Goal: Communication & Community: Answer question/provide support

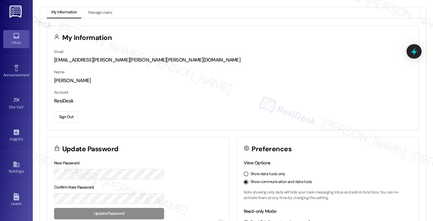
click at [16, 41] on div "Inbox" at bounding box center [16, 42] width 33 height 7
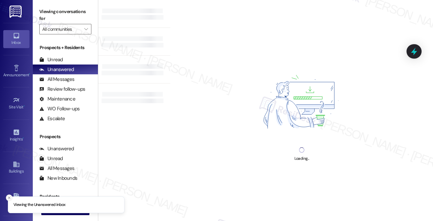
click at [9, 196] on icon "Close toast" at bounding box center [9, 198] width 4 height 4
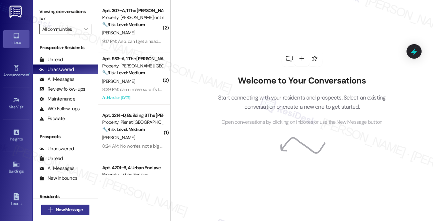
click at [60, 211] on span "New Message" at bounding box center [69, 209] width 27 height 7
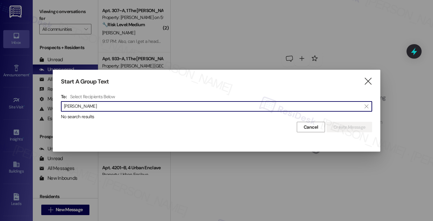
click at [69, 107] on input "[PERSON_NAME]" at bounding box center [212, 106] width 297 height 9
type input "keanini"
click at [314, 129] on span "Cancel" at bounding box center [311, 127] width 14 height 7
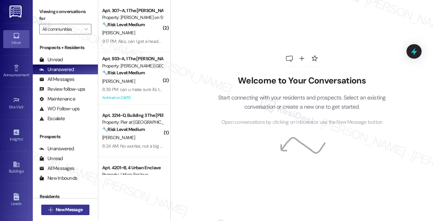
click at [84, 206] on span "New Message" at bounding box center [68, 209] width 29 height 7
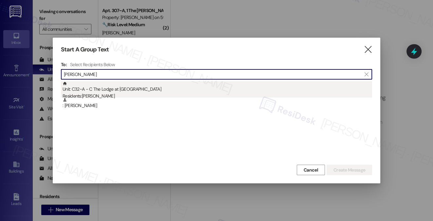
type input "MacKenzie Finley"
click at [97, 94] on div "Residents: Mackenzie Finley" at bounding box center [218, 96] width 310 height 7
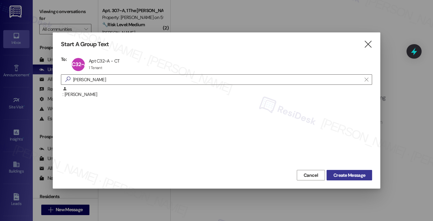
click at [354, 173] on span "Create Message" at bounding box center [349, 175] width 32 height 7
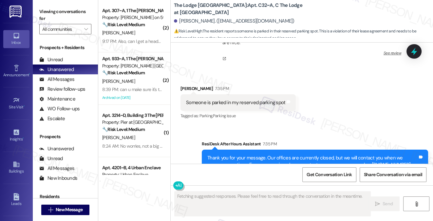
scroll to position [2159, 0]
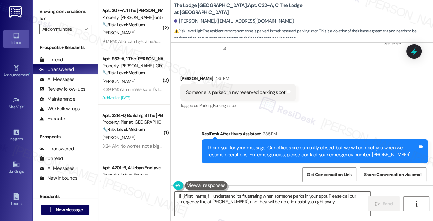
type textarea "Hi {{first_name}}, I understand it's frustrating when someone parks in your spo…"
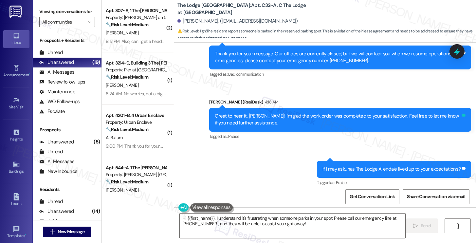
scroll to position [1740, 0]
click at [19, 70] on link "Announcement •" at bounding box center [16, 72] width 26 height 18
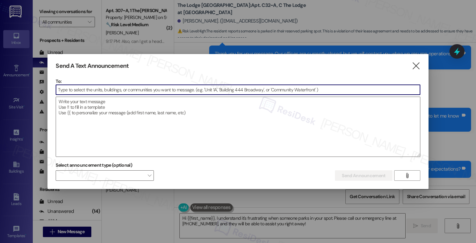
click at [65, 92] on input at bounding box center [238, 90] width 364 height 10
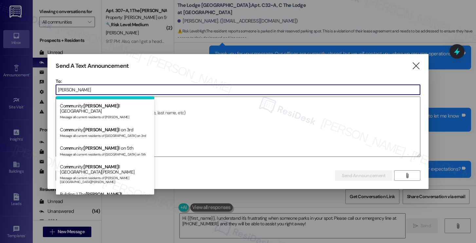
scroll to position [53, 0]
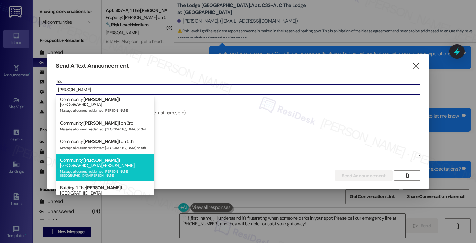
type input "marsha"
click at [96, 168] on div "Message all current residents of Marshall St. Louis" at bounding box center [105, 172] width 90 height 9
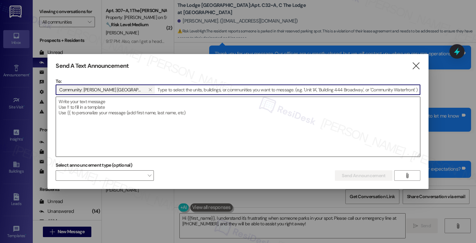
click at [95, 113] on textarea at bounding box center [238, 127] width 364 height 60
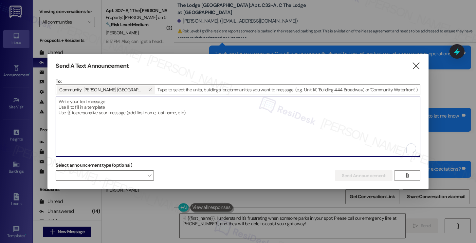
paste textarea "Great news! You can now text me for maintenance issues — no more messy apps or …"
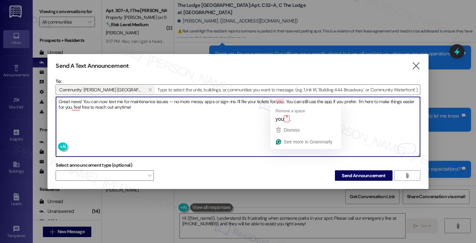
click at [252, 111] on textarea "Great news! You can now text me for maintenance issues — no more messy apps or …" at bounding box center [238, 127] width 364 height 60
click at [279, 102] on textarea "Great news! You can now text me for maintenance issues — no more messy apps or …" at bounding box center [238, 127] width 364 height 60
click at [293, 99] on textarea "Great news! You can now text me for maintenance issues — no more messy apps or …" at bounding box center [238, 127] width 364 height 60
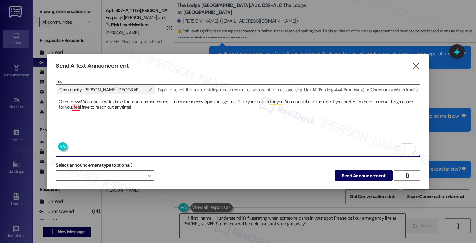
click at [75, 108] on textarea "Great news! You can now text me for maintenance issues — no more messy apps or …" at bounding box center [238, 127] width 364 height 60
click at [157, 109] on textarea "Great news! You can now text me for maintenance issues — no more messy apps or …" at bounding box center [238, 127] width 364 height 60
type textarea "Great news! You can now text me for maintenance issues — no more messy apps or …"
click at [350, 176] on span "Send Announcement" at bounding box center [364, 175] width 44 height 7
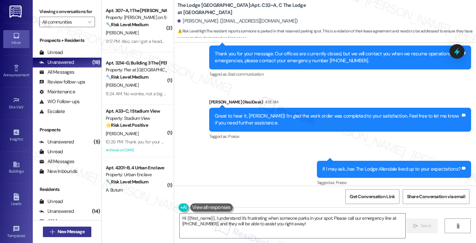
click at [70, 221] on span "New Message" at bounding box center [71, 231] width 27 height 7
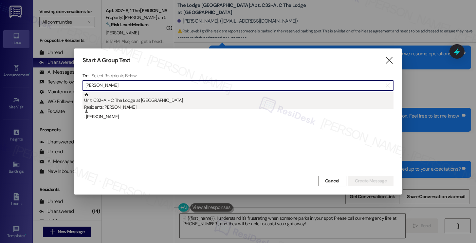
type input "mackenzie finle"
click at [147, 100] on div "Unit: C32~A - C The Lodge at Allendale Residents: Mackenzie Finley" at bounding box center [239, 101] width 310 height 19
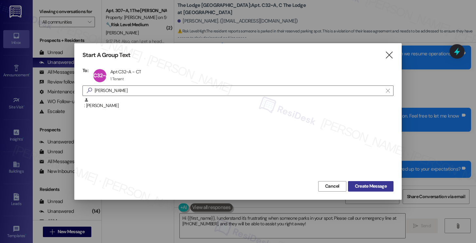
click at [367, 188] on span "Create Message" at bounding box center [371, 186] width 32 height 7
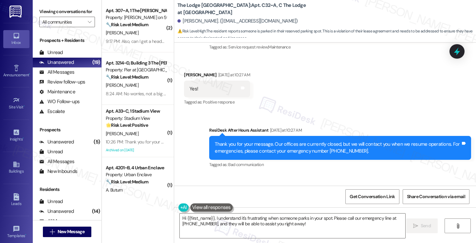
scroll to position [1620, 0]
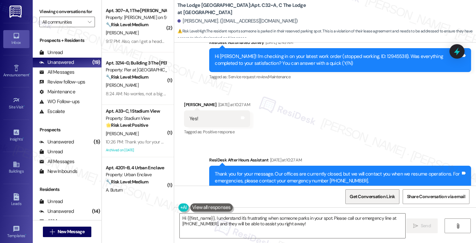
click at [375, 196] on span "Get Conversation Link" at bounding box center [372, 196] width 45 height 7
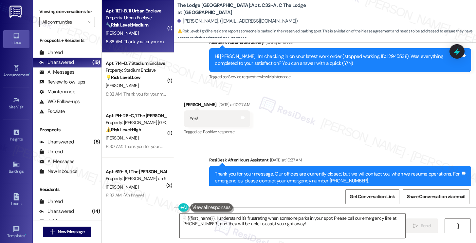
scroll to position [537, 0]
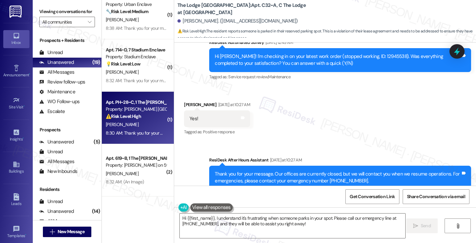
click at [139, 132] on div "8:30 AM: Thank you for your message. Our offices are currently closed, but we w…" at bounding box center [298, 133] width 385 height 6
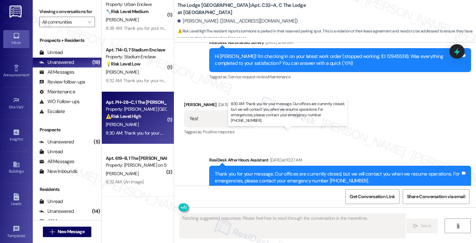
scroll to position [905, 0]
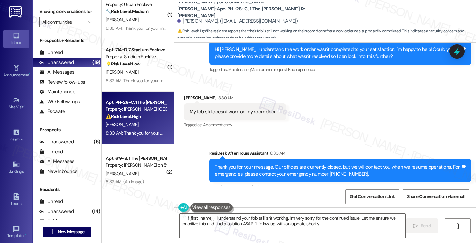
type textarea "Hi {{first_name}}, I understand your fob still isn't working. I'm very sorry fo…"
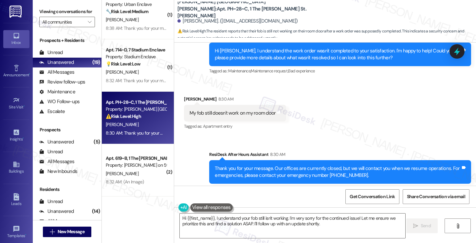
scroll to position [850, 0]
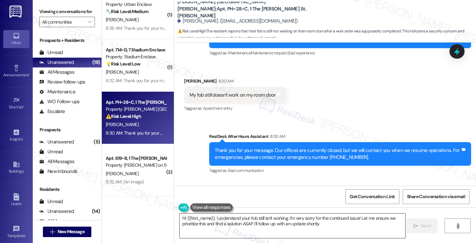
click at [237, 221] on textarea "Hi {{first_name}}, I understand your fob still isn't working. I'm very sorry fo…" at bounding box center [293, 226] width 226 height 25
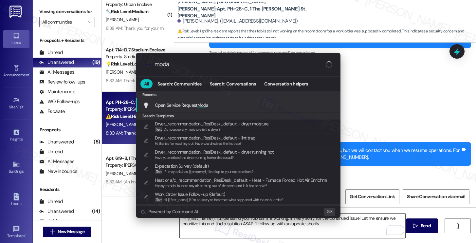
type input "modal"
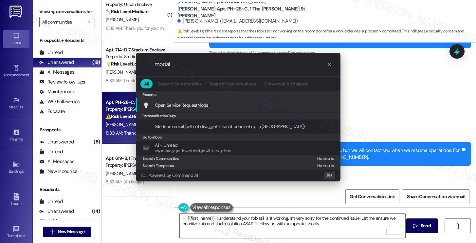
click at [242, 105] on div "Open Service Request Modal Add shortcut" at bounding box center [239, 105] width 192 height 7
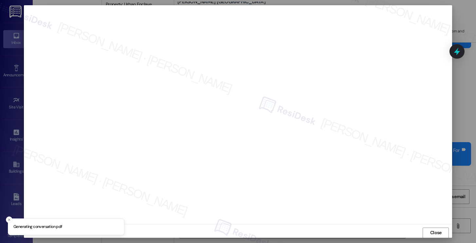
scroll to position [0, 0]
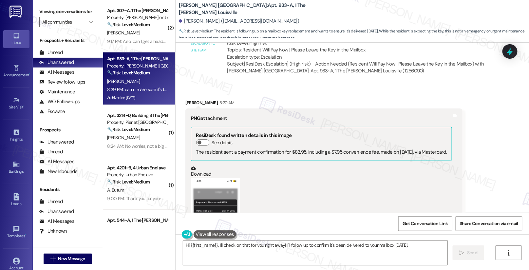
scroll to position [6696, 0]
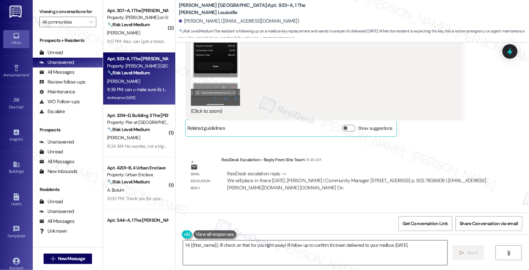
click at [258, 245] on textarea "Hi {{first_name}}, I'll check on that for you right away! I'll follow up to con…" at bounding box center [315, 252] width 264 height 25
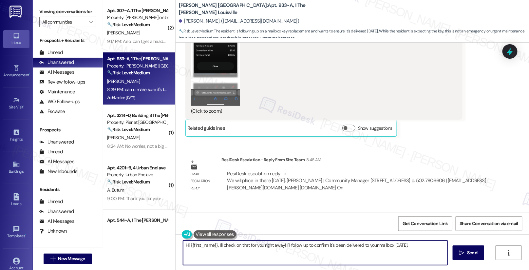
click at [258, 245] on textarea "Hi {{first_name}}, I'll check on that for you right away! I'll follow up to con…" at bounding box center [315, 252] width 264 height 25
click at [369, 250] on textarea "Hi {{first_name}}, I'll check on that for you right away! I'll follow up to con…" at bounding box center [315, 252] width 264 height 25
drag, startPoint x: 412, startPoint y: 249, endPoint x: 216, endPoint y: 246, distance: 196.2
click at [216, 246] on textarea "Hi {{first_name}}, I'll check on that for you right away! I'll follow up to con…" at bounding box center [315, 252] width 264 height 25
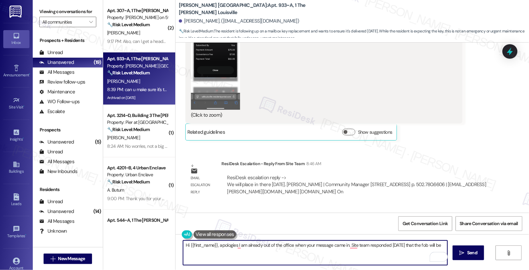
scroll to position [6693, 0]
click at [188, 23] on div "Jeremiah Thames. (akadumbo928@gmail.com)" at bounding box center [239, 21] width 121 height 7
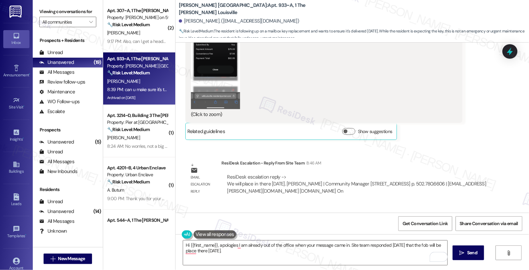
click at [188, 23] on div "Jeremiah Thames. (akadumbo928@gmail.com)" at bounding box center [239, 21] width 121 height 7
copy div "Jeremiah"
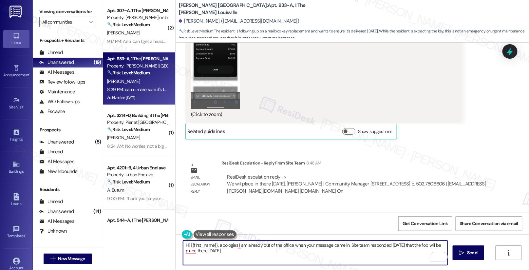
drag, startPoint x: 212, startPoint y: 244, endPoint x: 186, endPoint y: 245, distance: 25.9
click at [186, 245] on textarea "Hi {{first_name}}, apologies I am already out of the office when your message c…" at bounding box center [315, 252] width 264 height 25
paste textarea "Jeremiah"
type textarea "Hi Jeremiah, apologies I am already out of the office when your message came in…"
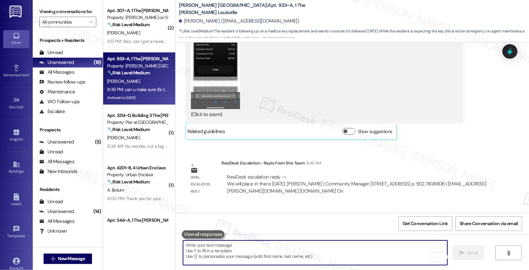
scroll to position [6696, 0]
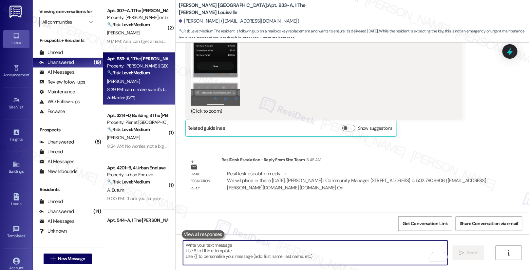
click at [224, 256] on textarea "To enrich screen reader interactions, please activate Accessibility in Grammarl…" at bounding box center [315, 252] width 264 height 25
paste textarea "Apologies — I was already out of the office when your message came in. The site…"
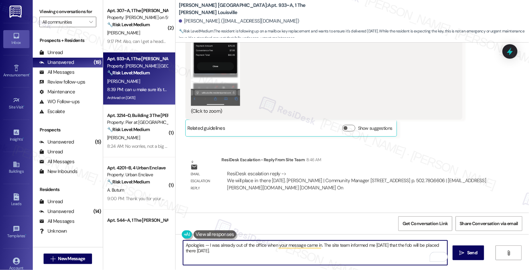
click at [377, 247] on textarea "Apologies — I was already out of the office when your message came in. The site…" at bounding box center [315, 252] width 264 height 25
click at [377, 246] on textarea "Apologies — I was already out of the office when your message came in. The site…" at bounding box center [315, 252] width 264 height 25
click at [381, 252] on textarea "Apologies — I was already out of the office when your message came in. The site…" at bounding box center [315, 252] width 264 height 25
drag, startPoint x: 318, startPoint y: 246, endPoint x: 166, endPoint y: 243, distance: 152.0
click at [166, 243] on div "( 2 ) Apt. 307~A, 1 The Marshall on 5th Property: Marshall on 5th 🔧 Risk Level:…" at bounding box center [316, 135] width 426 height 270
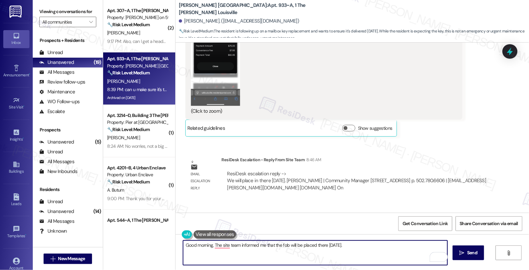
click at [185, 216] on div "Jeremiah Thames Question 8:39 PM" at bounding box center [227, 221] width 84 height 10
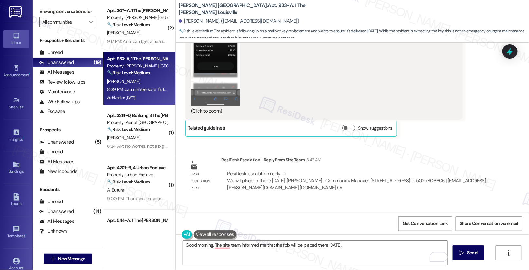
click at [185, 216] on div "Jeremiah Thames Question 8:39 PM" at bounding box center [227, 221] width 84 height 10
copy div "Jeremiah"
click at [210, 244] on textarea "Good morning, The site team informed me that the fob will be placed there today." at bounding box center [315, 252] width 264 height 25
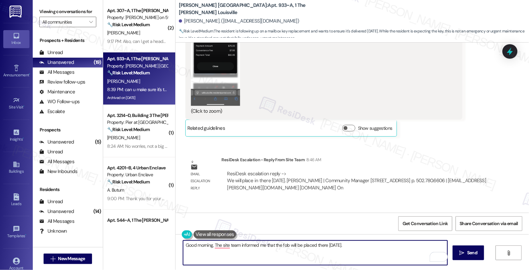
paste textarea "Jeremiah"
click at [369, 245] on textarea "Good morning, Jeremiah! The site team informed me that the fob will be placed t…" at bounding box center [315, 252] width 264 height 25
type textarea "Good morning, Jeremiah! The site team informed me that the fob will be placed t…"
click at [475, 248] on button " Send" at bounding box center [469, 252] width 32 height 15
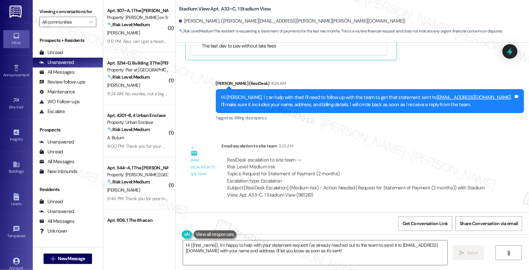
scroll to position [5116, 0]
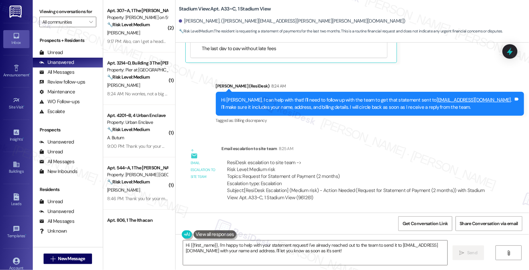
click at [182, 18] on div "Alex Veasey. (alexande.veasey@smail.astate.edu)" at bounding box center [292, 21] width 227 height 7
copy div "Alex"
click at [213, 246] on textarea "Hi {{first_name}}, I'm happy to help with your statement request! I've already …" at bounding box center [315, 252] width 264 height 25
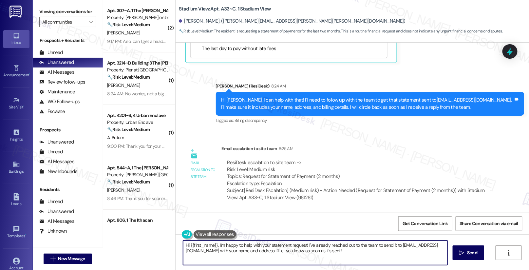
click at [213, 246] on textarea "Hi {{first_name}}, I'm happy to help with your statement request! I've already …" at bounding box center [315, 252] width 264 height 25
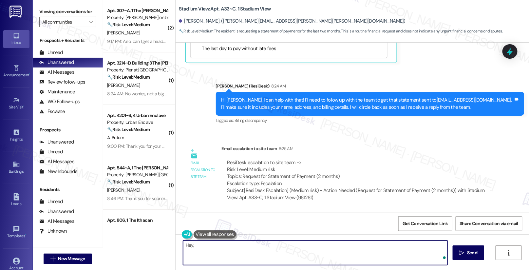
paste textarea "Alex"
click at [319, 243] on textarea "Hey, Alex! Your statement should be available now in your email." at bounding box center [315, 252] width 264 height 25
type textarea "Hey, Alex! Your statement should be available now in your email. Let me know if…"
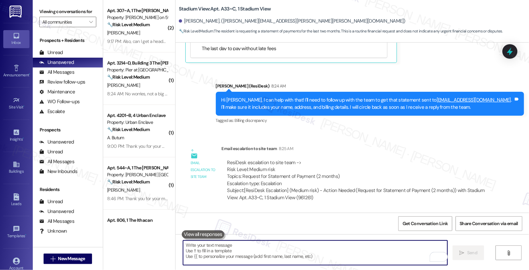
scroll to position [5141, 0]
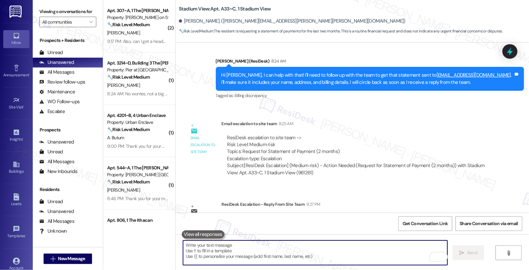
click at [217, 254] on textarea "To enrich screen reader interactions, please activate Accessibility in Grammarl…" at bounding box center [315, 252] width 264 height 25
paste textarea "Hey Alex, Your statement should now be available in your email. Please let me k…"
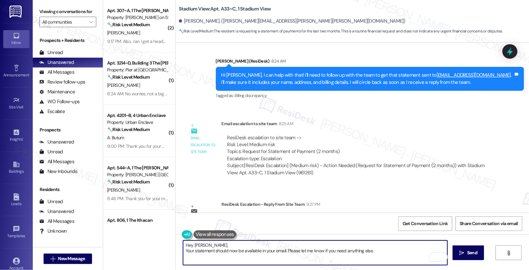
click at [183, 251] on textarea "Hey Alex, Your statement should now be available in your email. Please let me k…" at bounding box center [315, 252] width 264 height 25
click at [382, 245] on textarea "Hey Alex, your statement should now be available in your email. Please let me k…" at bounding box center [315, 252] width 264 height 25
click at [400, 246] on textarea "Hey Alex, your statement should now be available in your email. Please let me k…" at bounding box center [315, 252] width 264 height 25
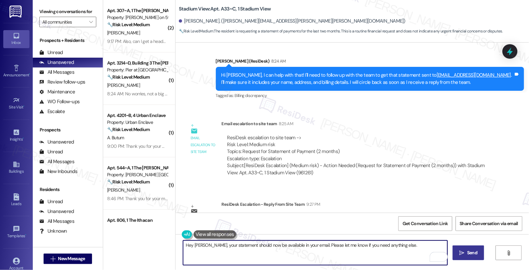
type textarea "Hey Alex, your statement should now be available in your email. Please let me k…"
click at [466, 253] on span "Send" at bounding box center [472, 252] width 13 height 7
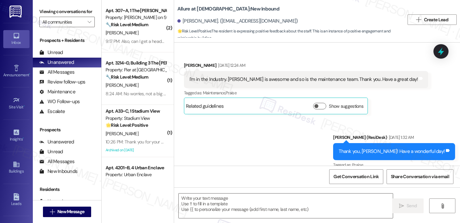
scroll to position [154, 0]
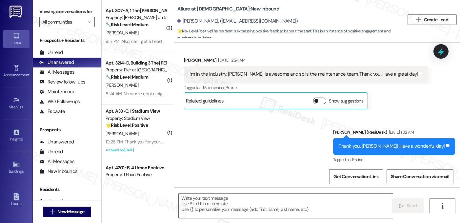
click at [319, 99] on button "Show suggestions" at bounding box center [319, 101] width 13 height 7
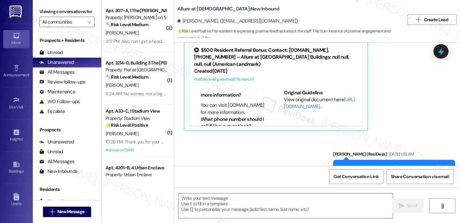
scroll to position [93, 0]
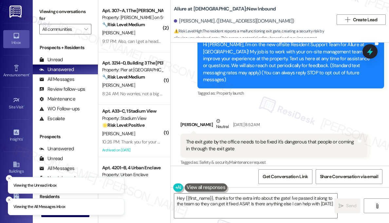
type textarea "Hey {{first_name}}, thanks for the extra info about the gate! I've passed it al…"
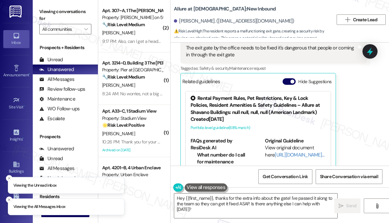
scroll to position [223, 0]
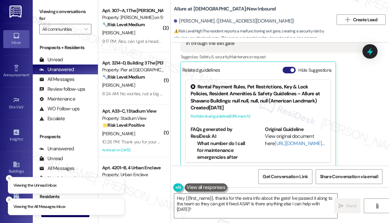
click at [289, 67] on button "Hide Suggestions" at bounding box center [289, 70] width 13 height 7
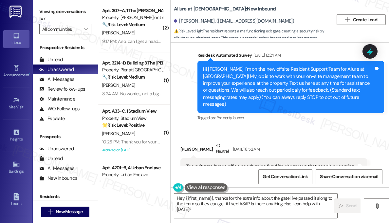
scroll to position [83, 0]
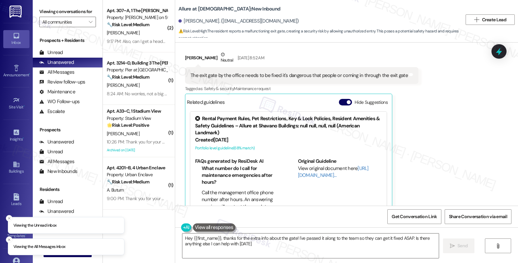
type textarea "Hey {{first_name}}, thanks for the extra info about the gate! I've passed it al…"
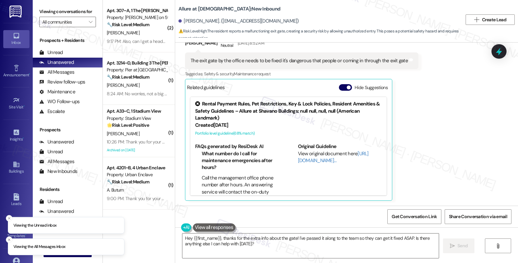
scroll to position [172, 0]
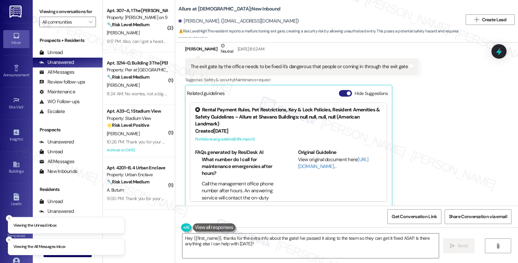
click at [340, 94] on button "Hide Suggestions" at bounding box center [345, 93] width 13 height 7
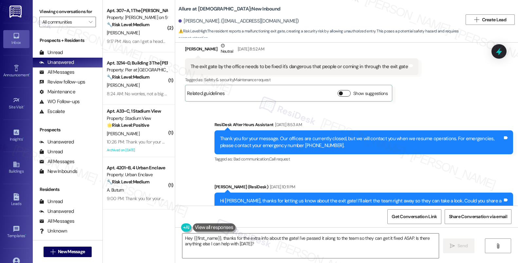
click at [339, 94] on button "Show suggestions" at bounding box center [344, 93] width 13 height 7
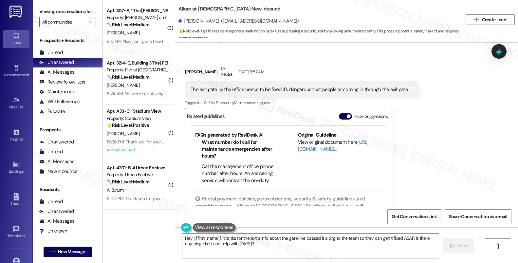
scroll to position [52, 0]
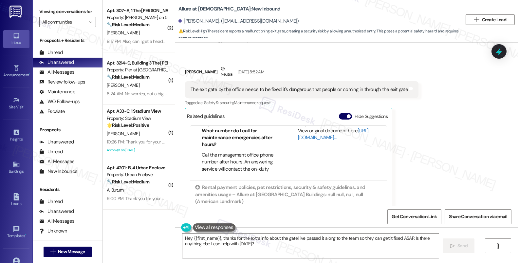
click at [311, 139] on link "http://res.cl…" at bounding box center [333, 133] width 71 height 13
click at [0, 0] on div "Inbox Go to Inbox Announcement • Send A Text Announcement Site Visit • Go to Si…" at bounding box center [259, 131] width 518 height 263
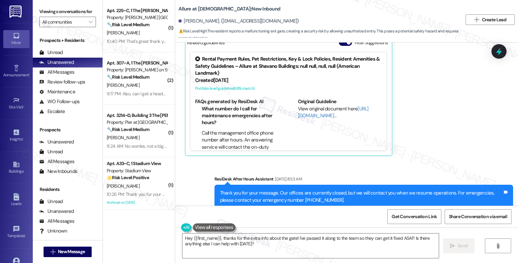
scroll to position [228, 0]
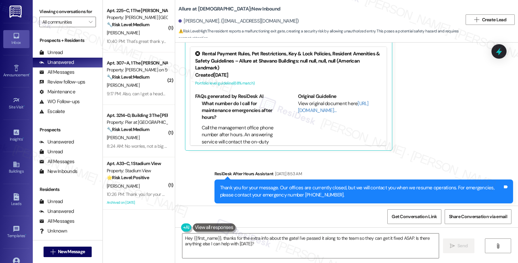
drag, startPoint x: 382, startPoint y: 101, endPoint x: 377, endPoint y: 114, distance: 14.7
click at [377, 114] on div "Rental Payment Rules, Pet Restrictions, Key & Lock Policies, Resident Amenities…" at bounding box center [288, 96] width 197 height 99
drag, startPoint x: 273, startPoint y: 95, endPoint x: 267, endPoint y: 115, distance: 20.2
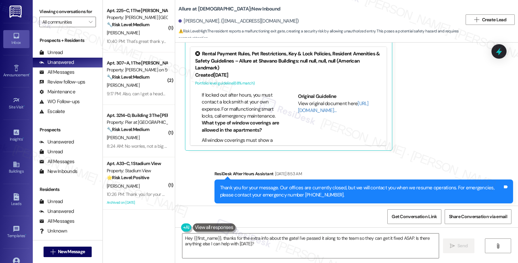
scroll to position [373, 0]
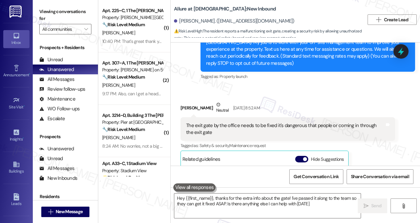
type textarea "Hey {{first_name}}, thanks for the extra info about the gate! I've passed it al…"
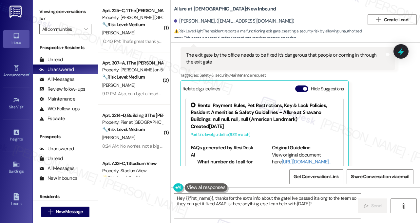
scroll to position [60, 0]
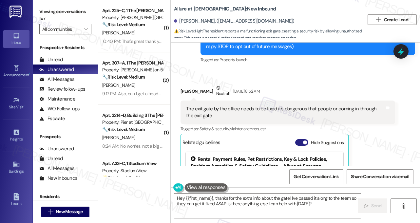
click at [299, 139] on button "Hide Suggestions" at bounding box center [301, 142] width 13 height 7
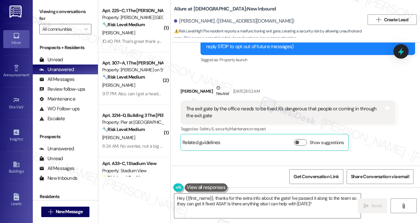
scroll to position [251, 0]
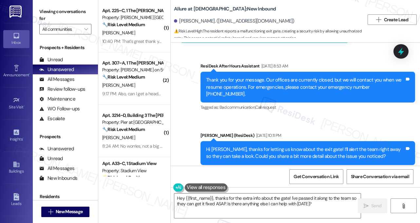
click at [294, 146] on div "Hi [PERSON_NAME], thanks for letting us know about the exit gate! I’ll alert th…" at bounding box center [305, 153] width 199 height 14
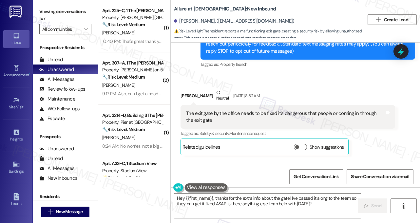
scroll to position [138, 0]
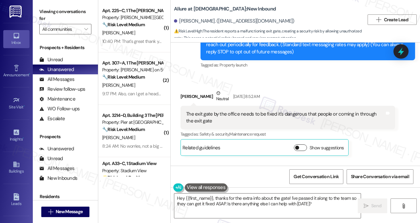
click at [304, 144] on button "Show suggestions" at bounding box center [300, 147] width 13 height 7
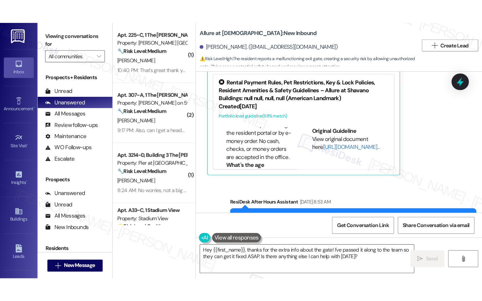
scroll to position [306, 0]
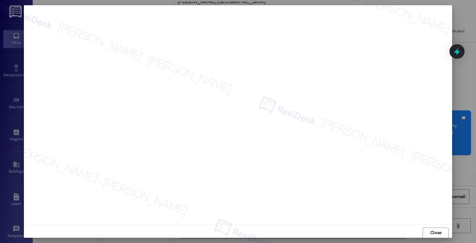
scroll to position [0, 0]
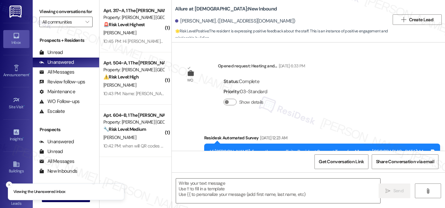
type textarea "Fetching suggested responses. Please feel free to read through the conversation…"
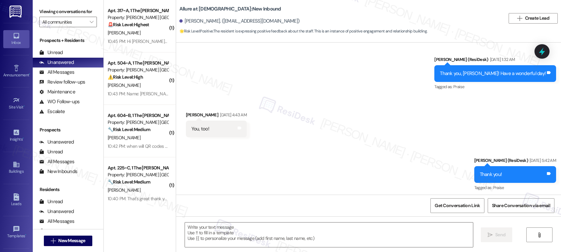
scroll to position [223, 0]
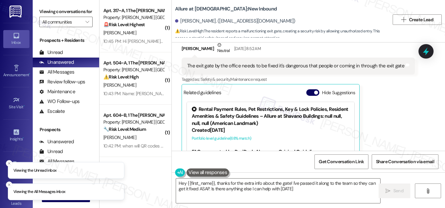
type textarea "Hey {{first_name}}, thanks for the extra info about the gate! I've passed it al…"
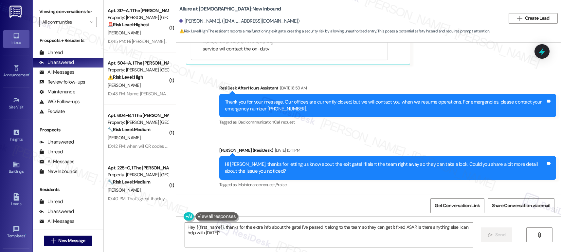
scroll to position [12, 0]
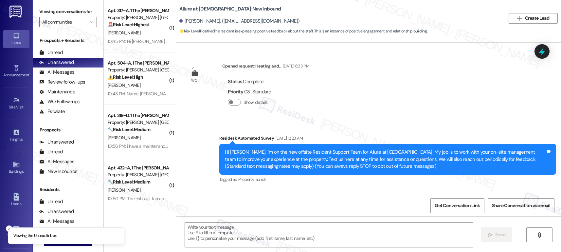
type textarea "Fetching suggested responses. Please feel free to read through the conversation…"
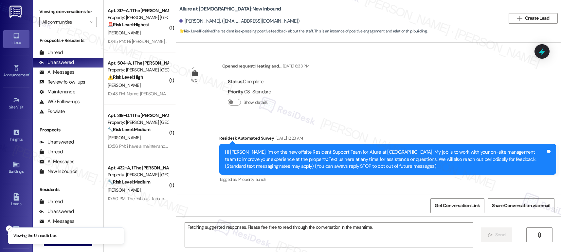
scroll to position [168, 0]
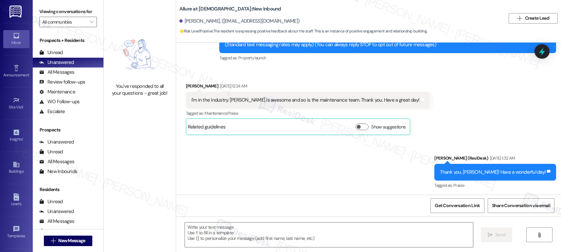
scroll to position [168, 0]
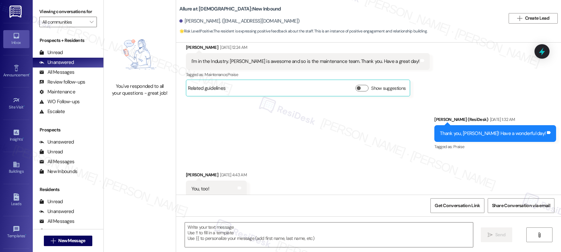
type textarea "Fetching suggested responses. Please feel free to read through the conversation…"
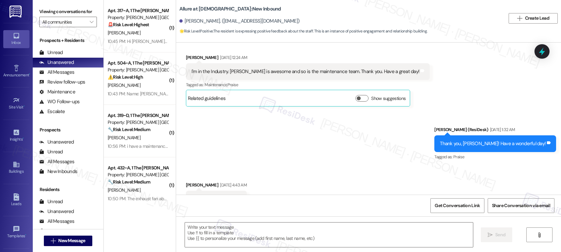
type textarea "Fetching suggested responses. Please feel free to read through the conversation…"
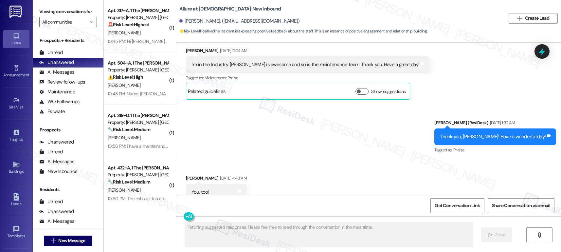
scroll to position [168, 0]
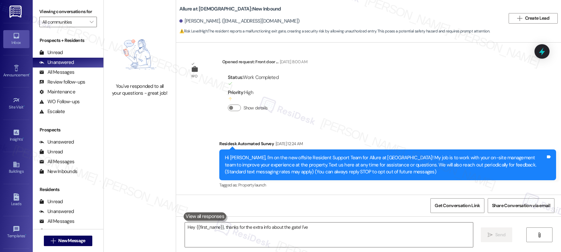
type textarea "Hey {{first_name}}, thanks for the extra info about the gate! I've"
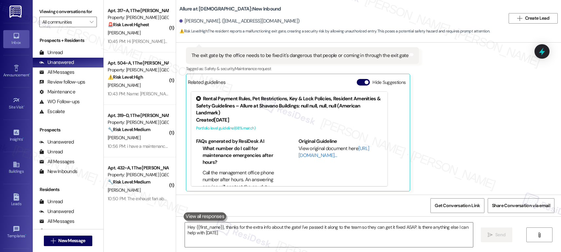
type textarea "Hey {{first_name}}, thanks for the extra info about the gate! I've passed it al…"
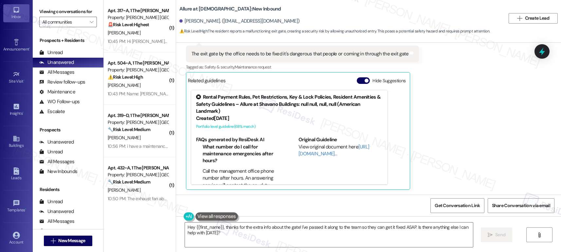
scroll to position [61, 0]
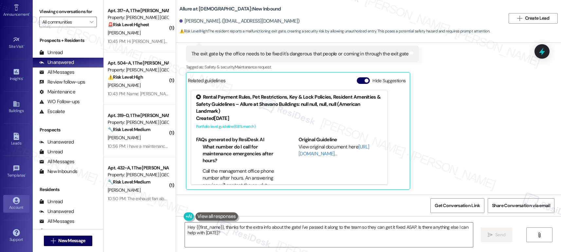
click at [12, 205] on div "Account" at bounding box center [16, 207] width 33 height 7
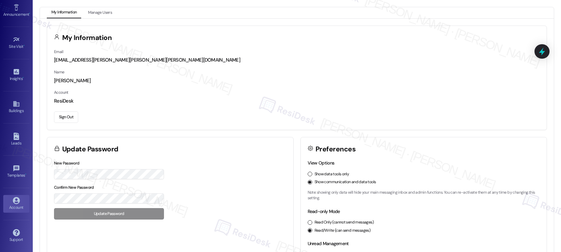
click at [70, 115] on button "Sign Out" at bounding box center [66, 116] width 24 height 11
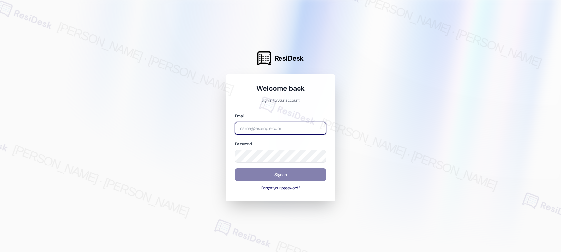
click at [258, 132] on input "email" at bounding box center [280, 128] width 91 height 13
type input "automated-surveys-american_landmark-[PERSON_NAME].[PERSON_NAME].[PERSON_NAME]@a…"
